Goal: Task Accomplishment & Management: Manage account settings

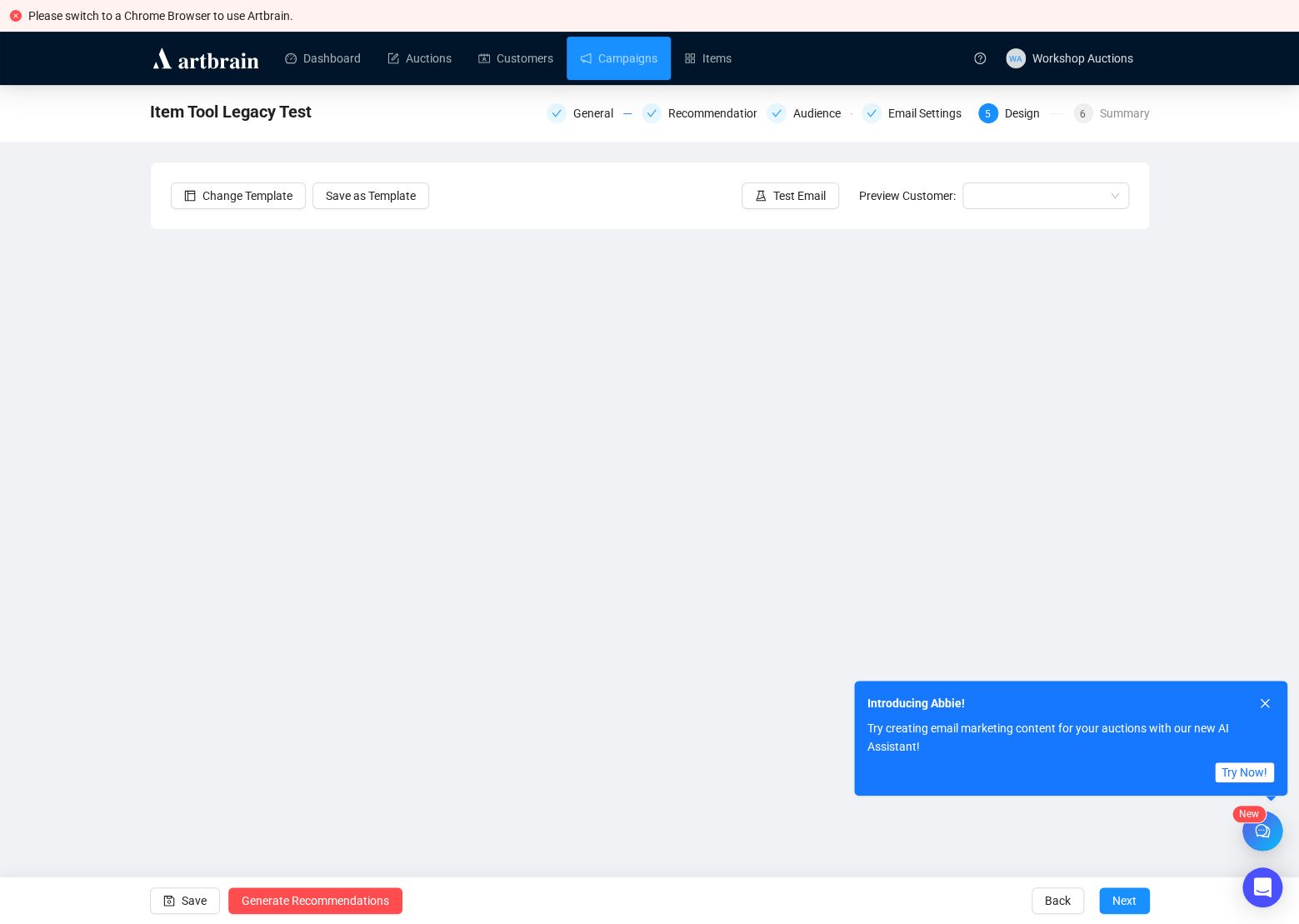
click at [22, 376] on div "Item Tool Legacy Test General Recommendations Audience Email Settings 5 Design …" at bounding box center [649, 444] width 1299 height 718
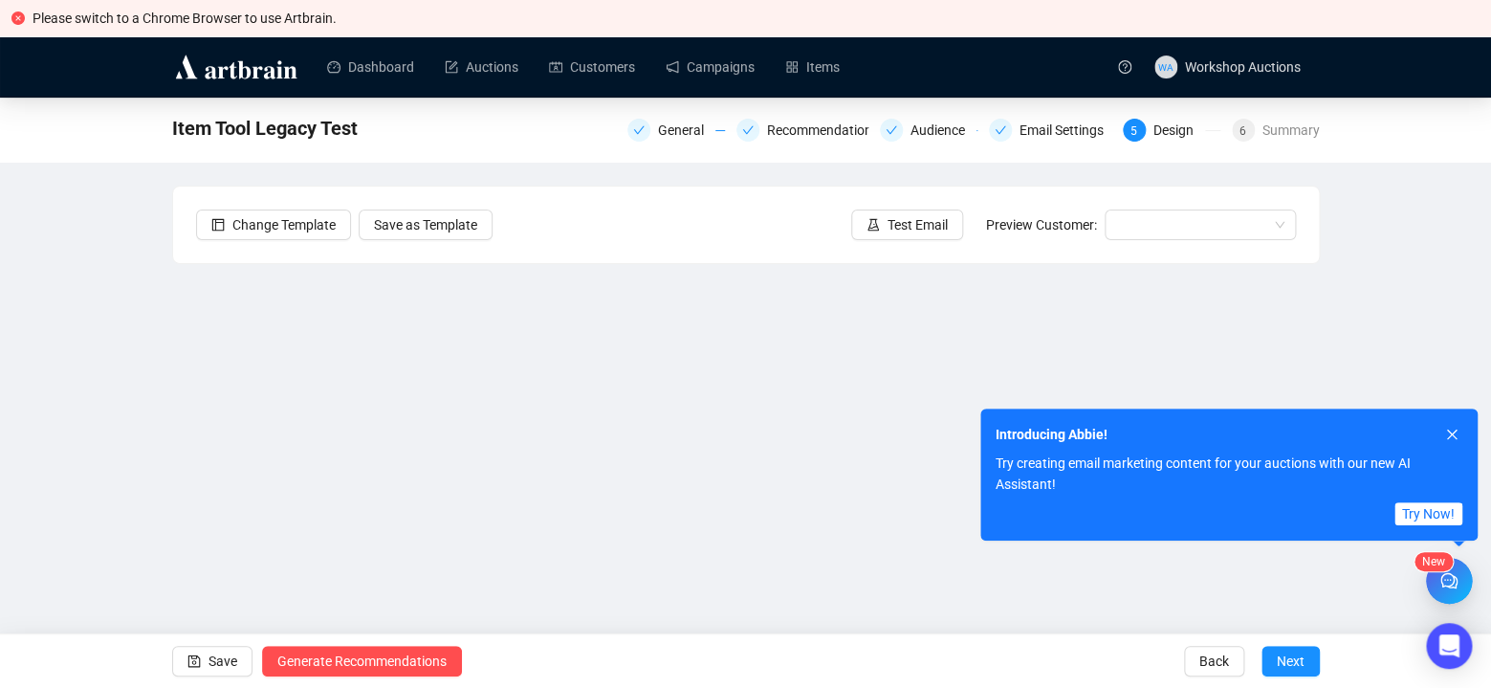
click at [135, 435] on div "Item Tool Legacy Test General Recommendations Audience Email Settings 5 Design …" at bounding box center [745, 420] width 1491 height 645
click at [124, 387] on div "Item Tool Legacy Test General Recommendations Audience Email Settings 5 Design …" at bounding box center [745, 420] width 1491 height 645
